Goal: Task Accomplishment & Management: Manage account settings

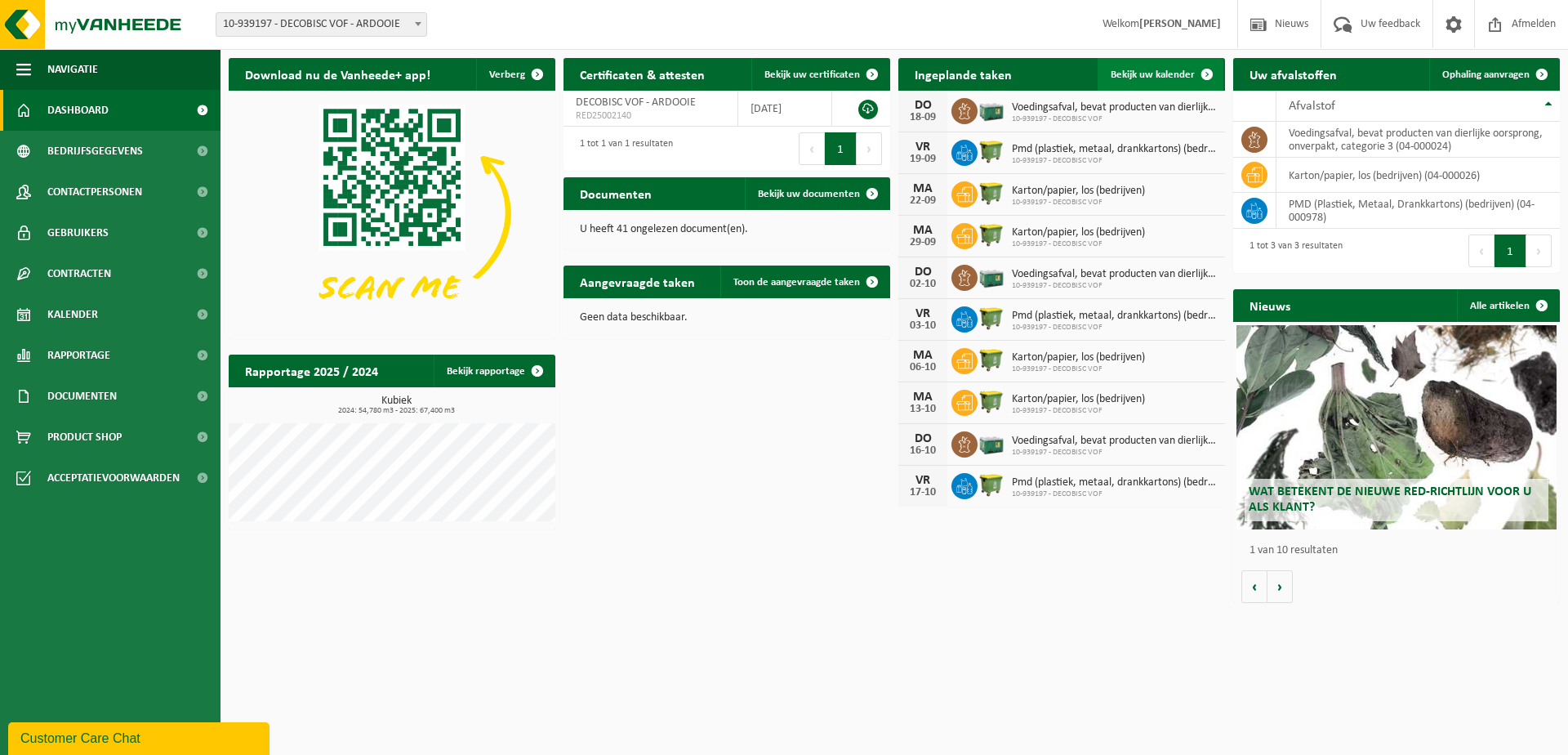
click at [1153, 70] on span "Bekijk uw kalender" at bounding box center [1153, 75] width 85 height 11
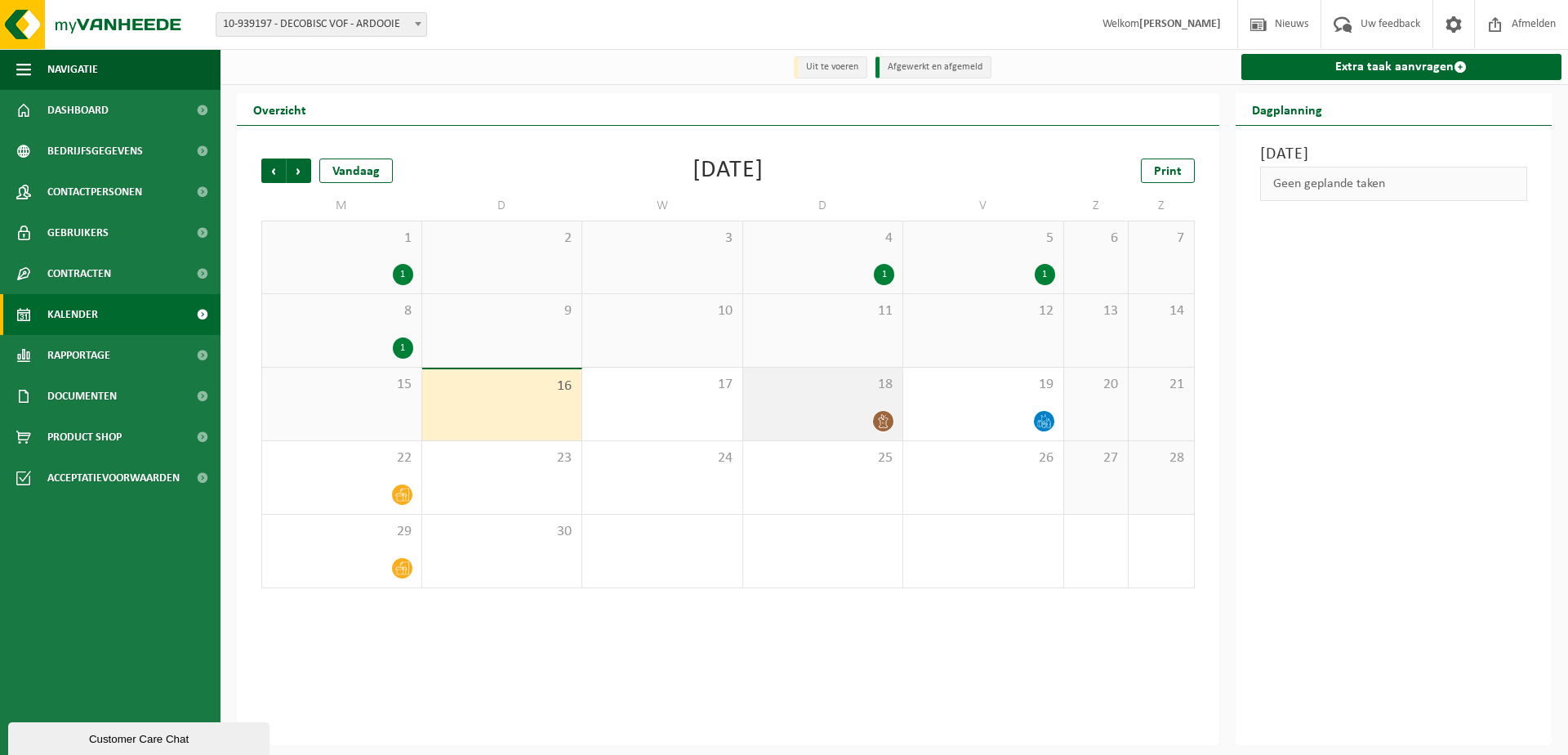
click at [832, 412] on div at bounding box center [824, 421] width 143 height 22
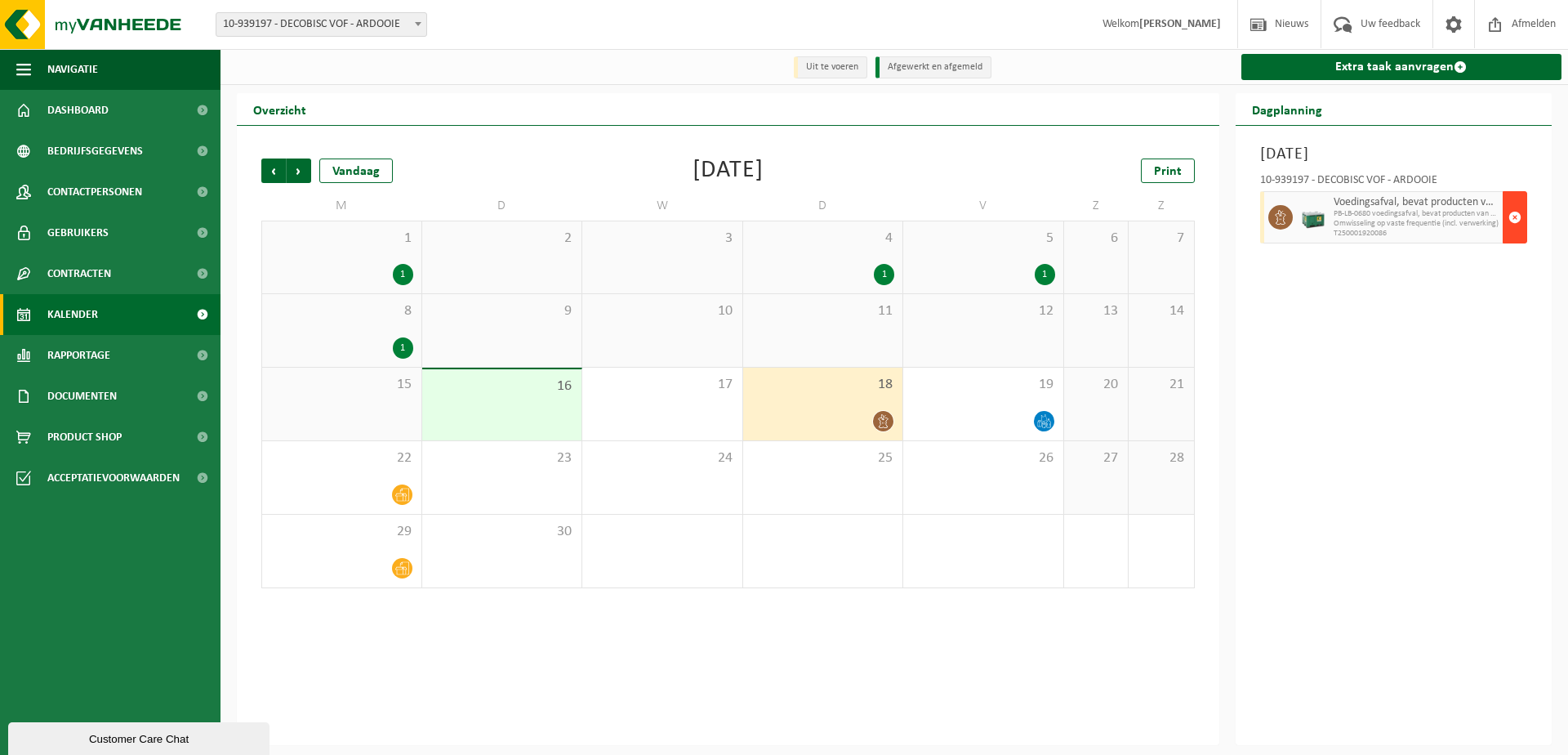
click at [1517, 215] on span "button" at bounding box center [1515, 218] width 13 height 33
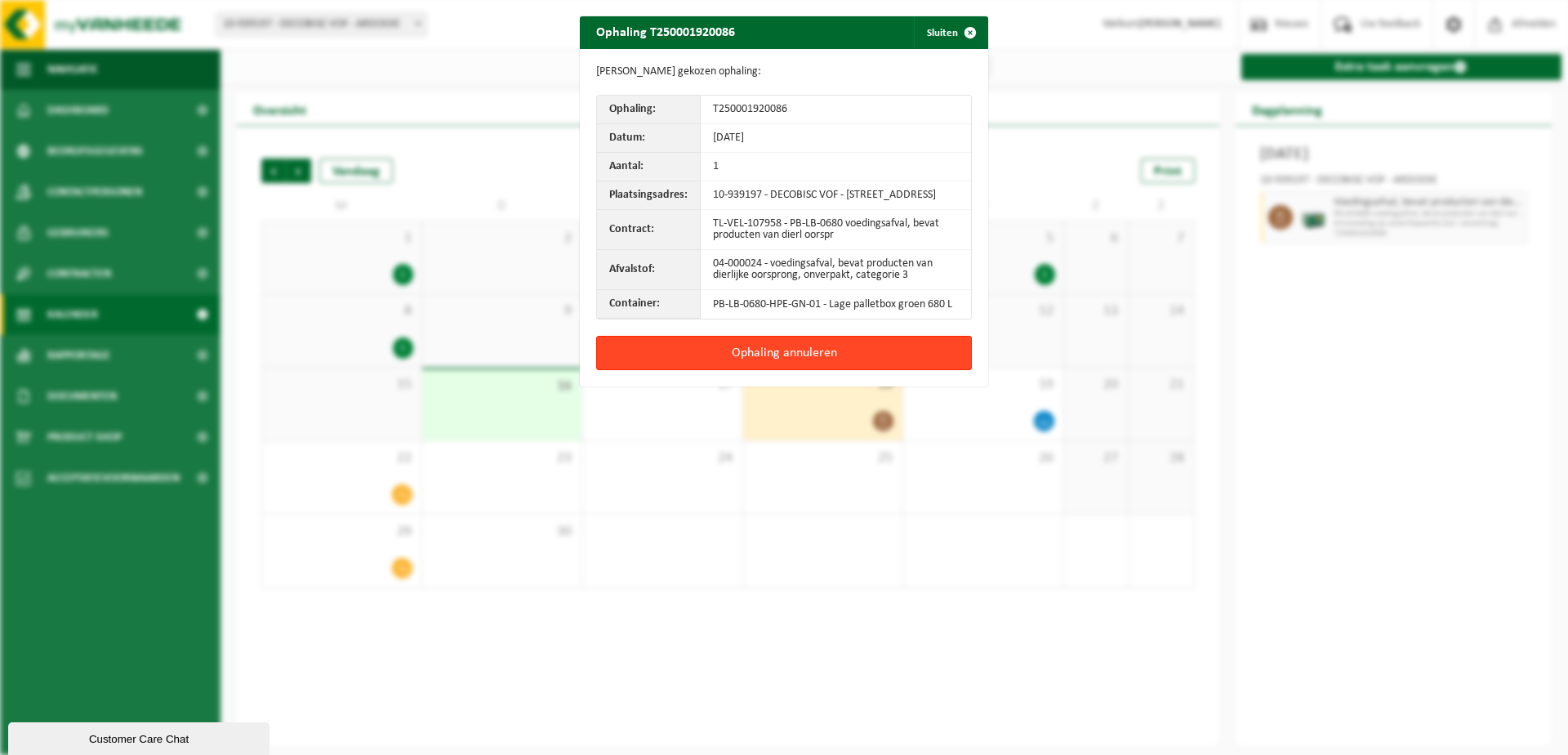
click at [900, 367] on button "Ophaling annuleren" at bounding box center [784, 352] width 376 height 34
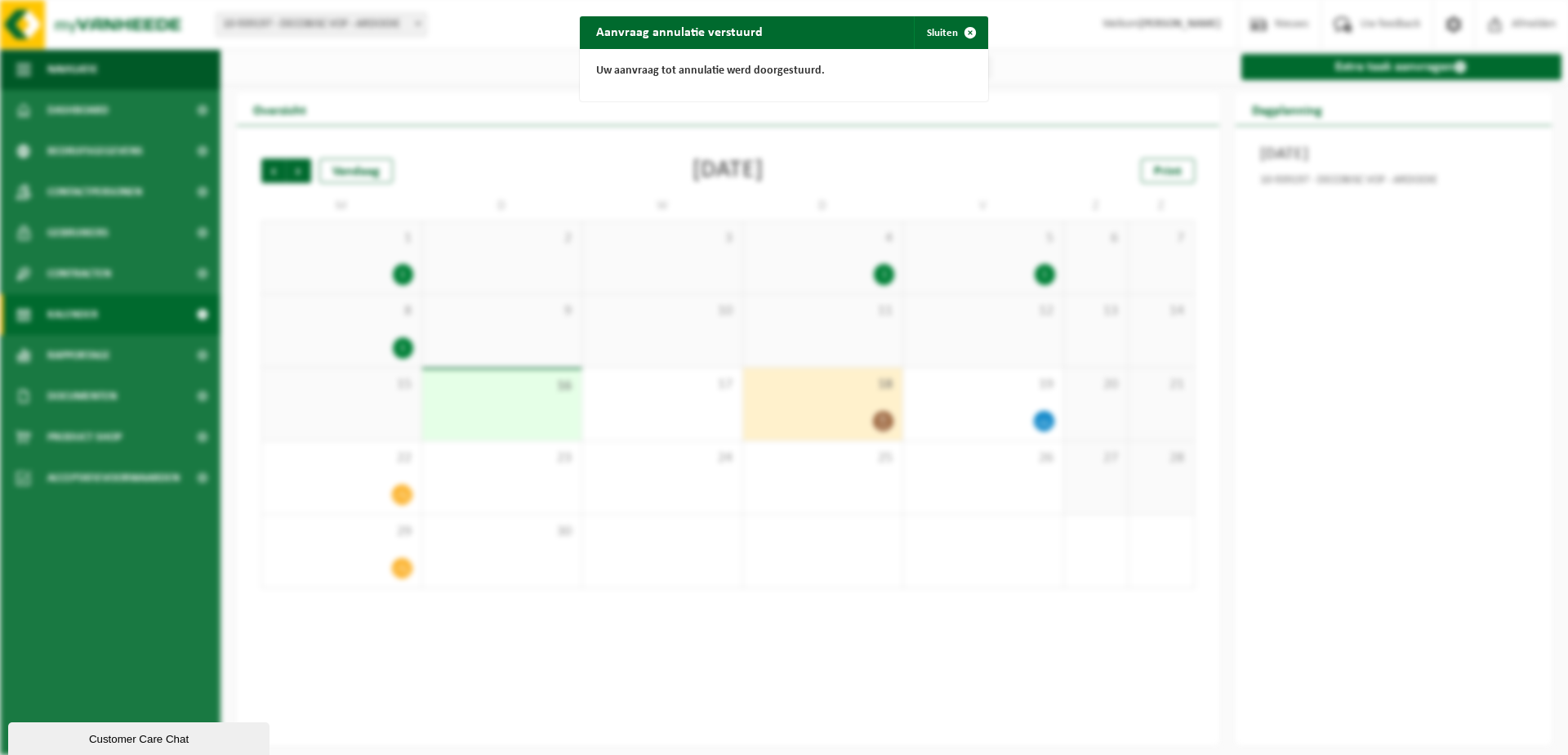
click at [1009, 414] on div "Aanvraag annulatie verstuurd Sluiten Uw aanvraag tot annulatie werd doorgestuur…" at bounding box center [784, 377] width 1568 height 755
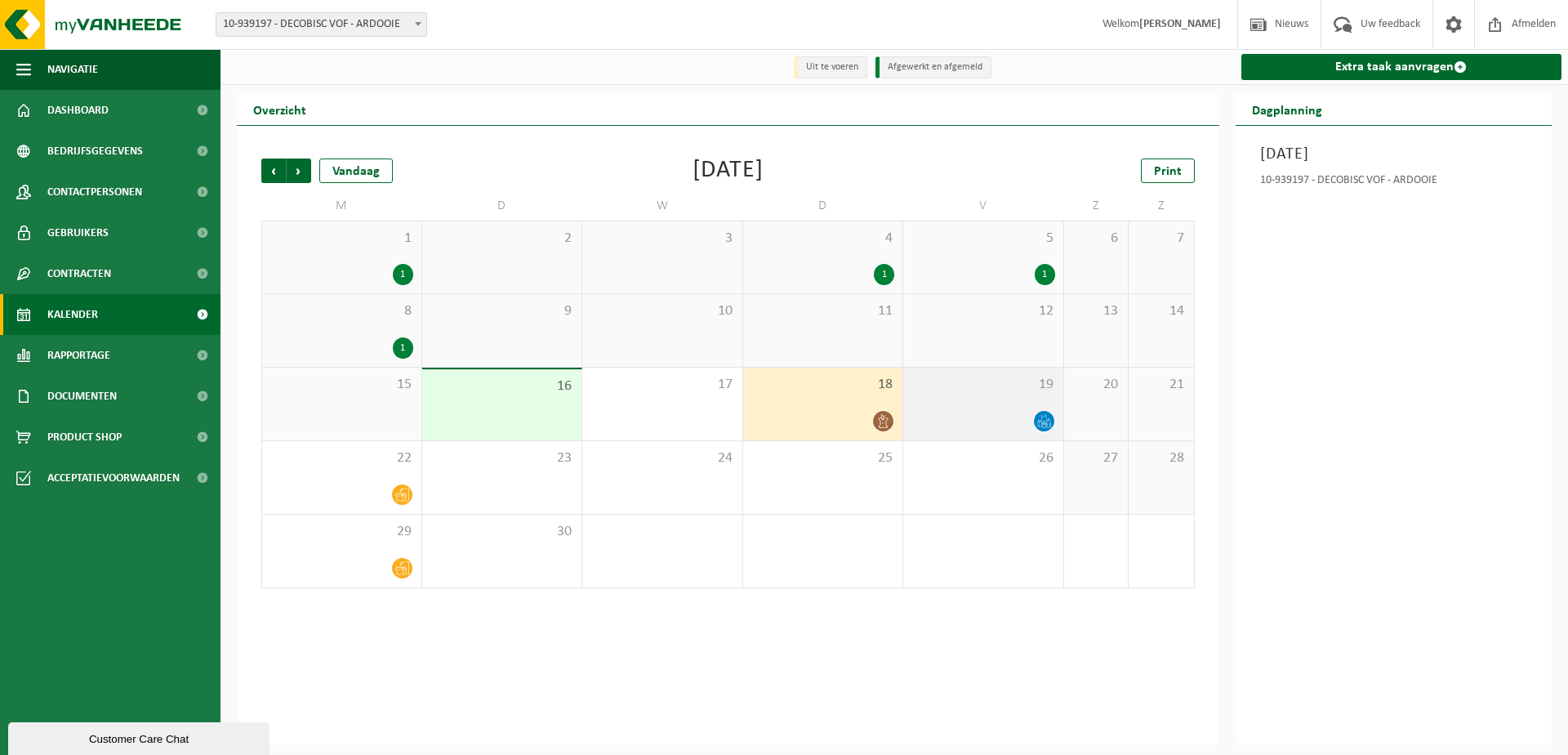
click at [1024, 413] on div at bounding box center [983, 421] width 143 height 22
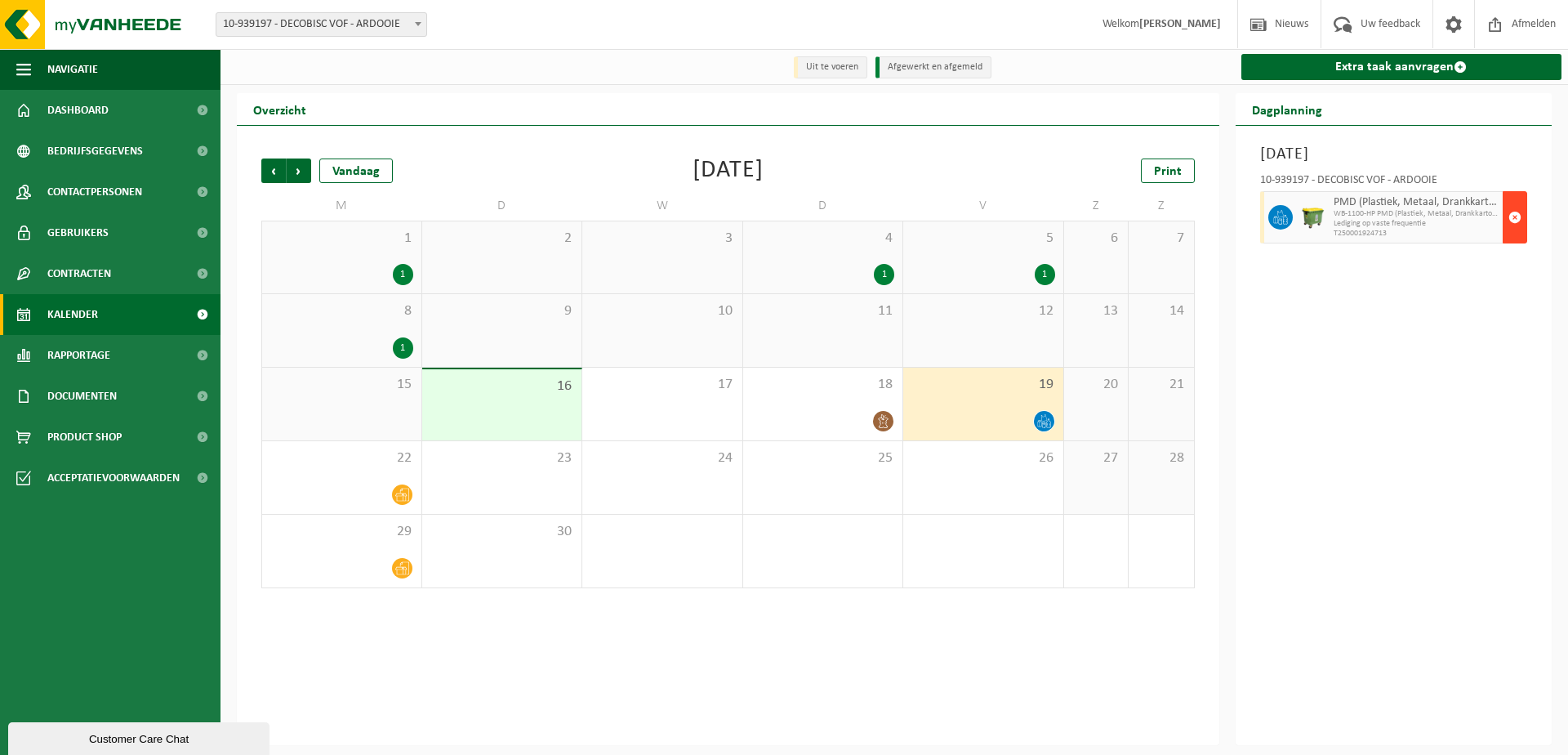
click at [1512, 216] on span "button" at bounding box center [1515, 218] width 13 height 33
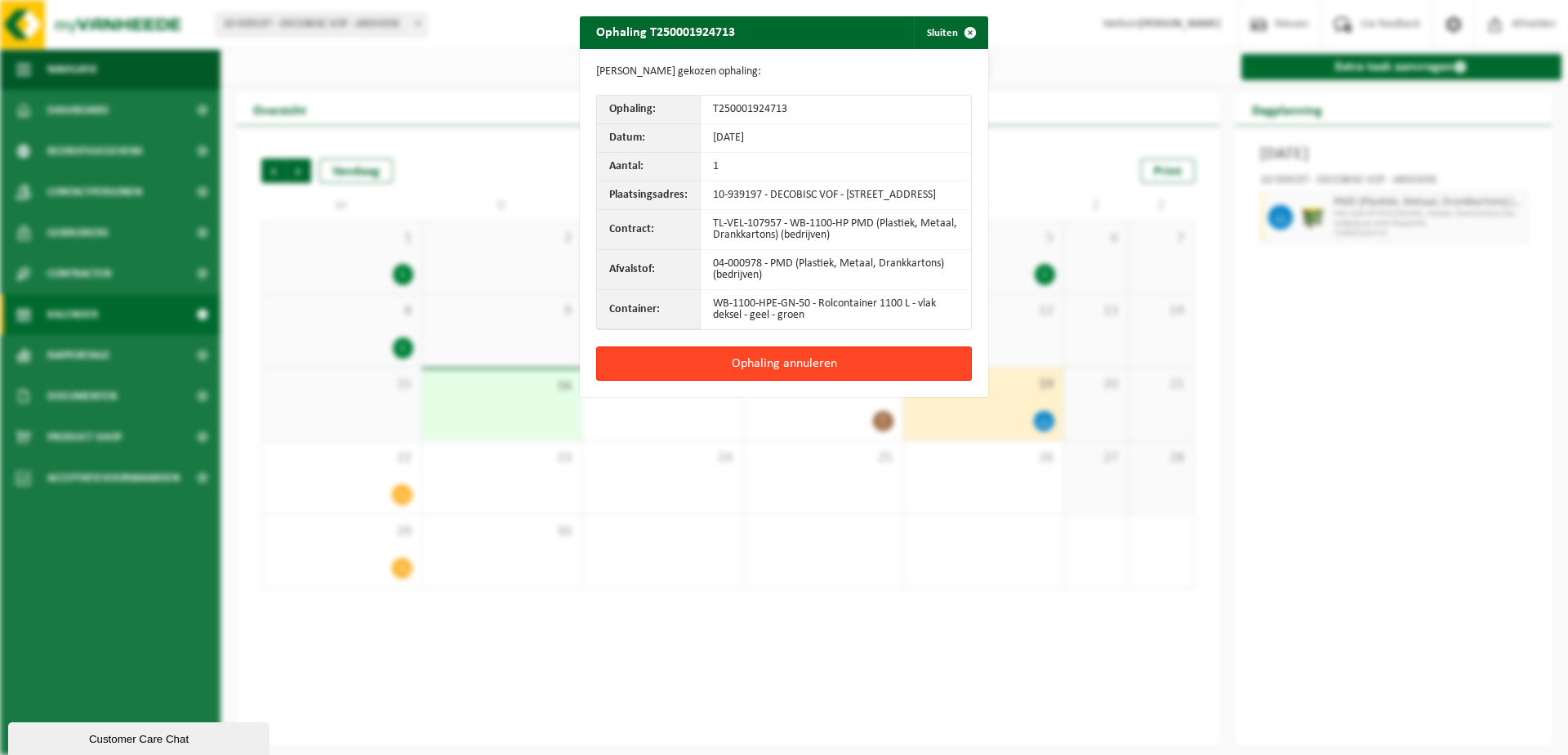
click at [856, 368] on button "Ophaling annuleren" at bounding box center [784, 363] width 376 height 34
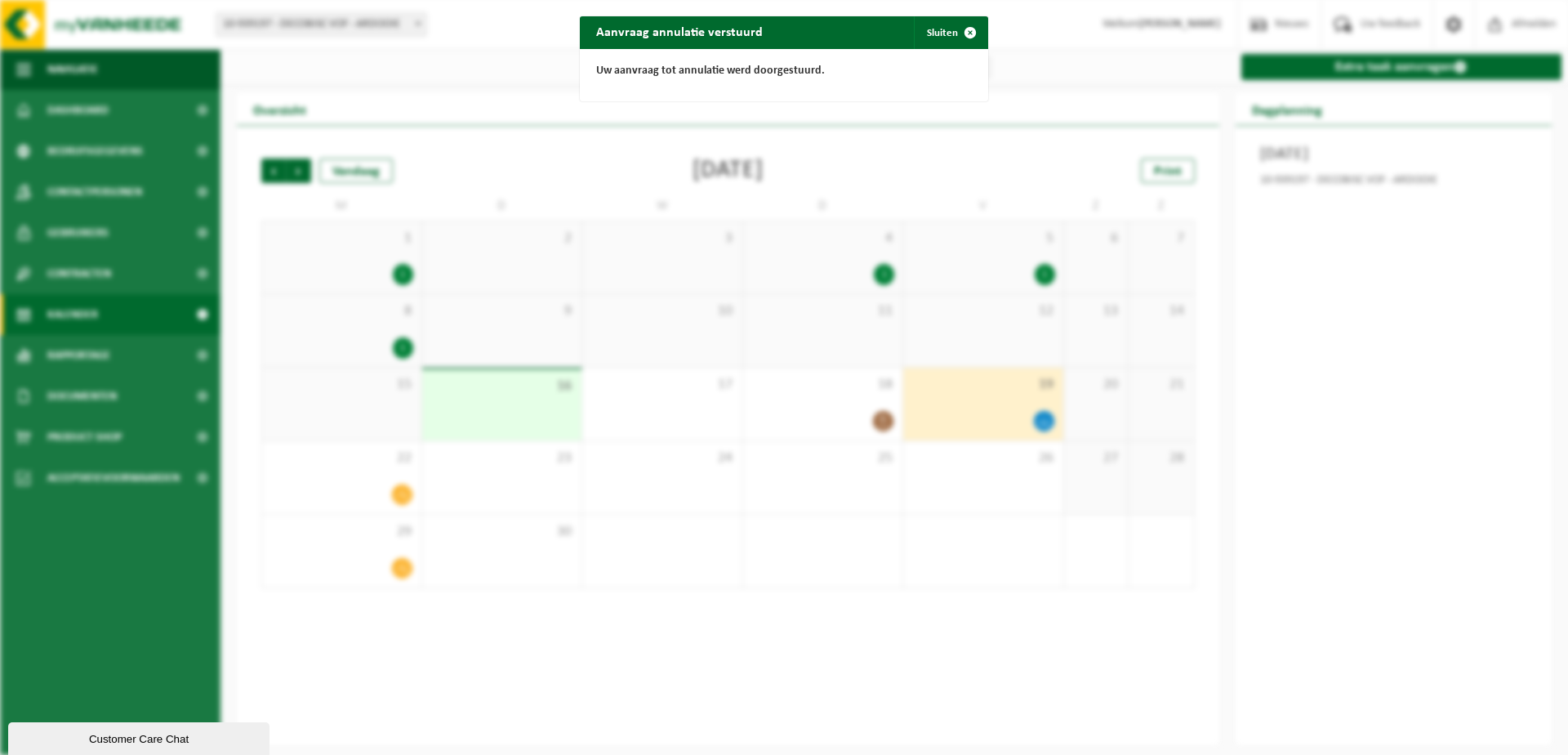
click at [1396, 407] on div "Aanvraag annulatie verstuurd Sluiten Uw aanvraag tot annulatie werd doorgestuur…" at bounding box center [784, 377] width 1568 height 755
